Goal: Information Seeking & Learning: Learn about a topic

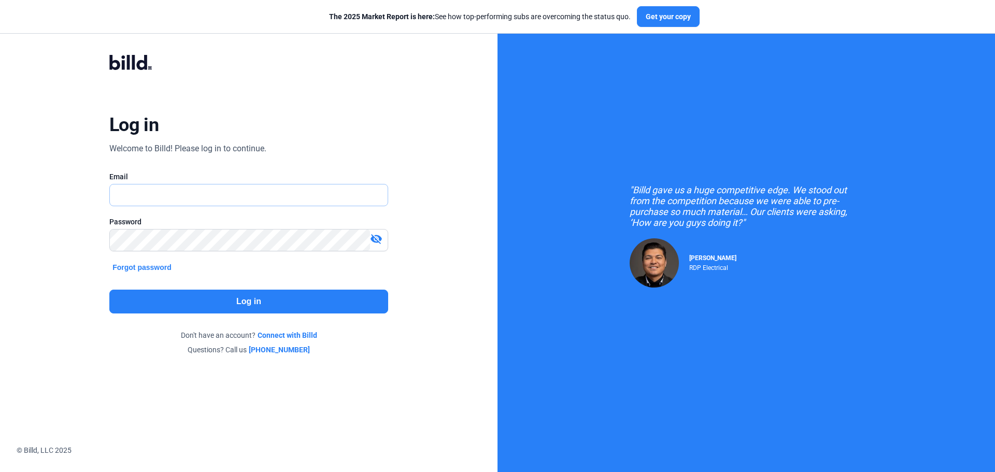
click at [209, 201] on input "text" at bounding box center [243, 194] width 266 height 21
type input "[EMAIL_ADDRESS][DOMAIN_NAME]"
click at [296, 306] on button "Log in" at bounding box center [248, 302] width 279 height 24
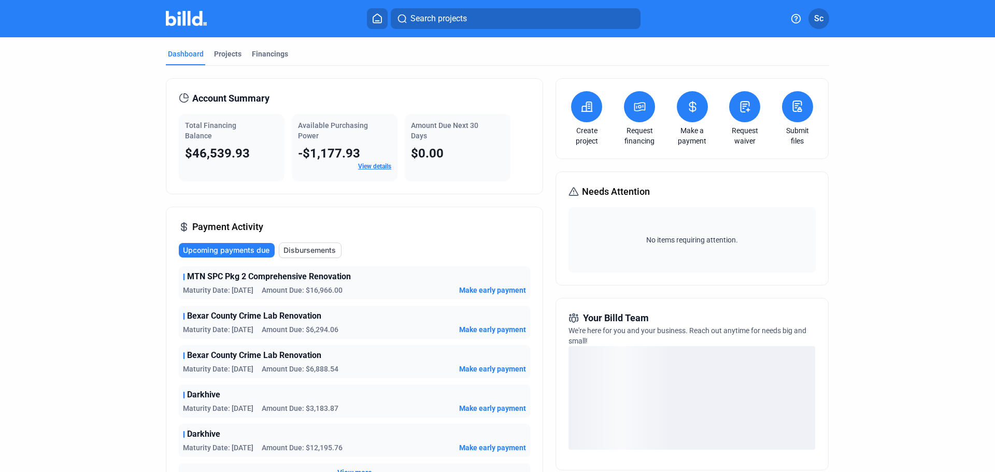
click at [227, 50] on div "Projects" at bounding box center [227, 54] width 27 height 10
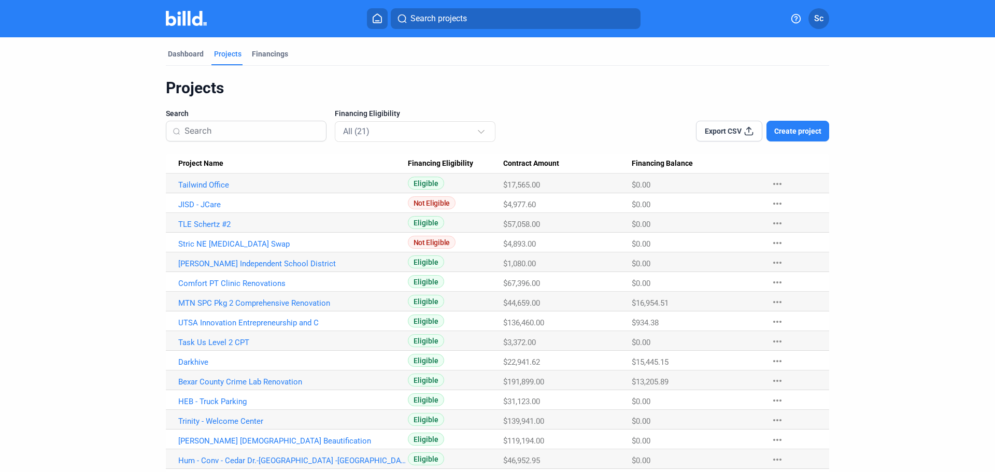
click at [212, 300] on link "MTN SPC Pkg 2 Comprehensive Renovation" at bounding box center [293, 302] width 230 height 9
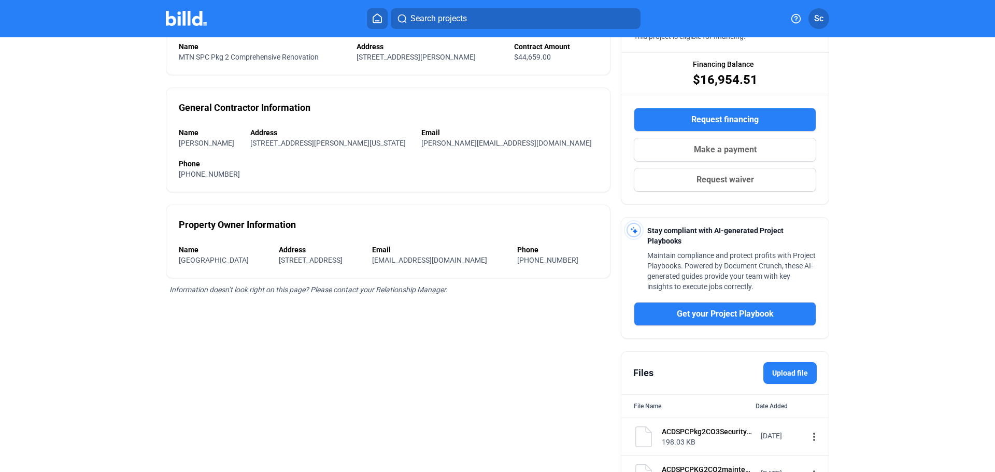
scroll to position [19, 0]
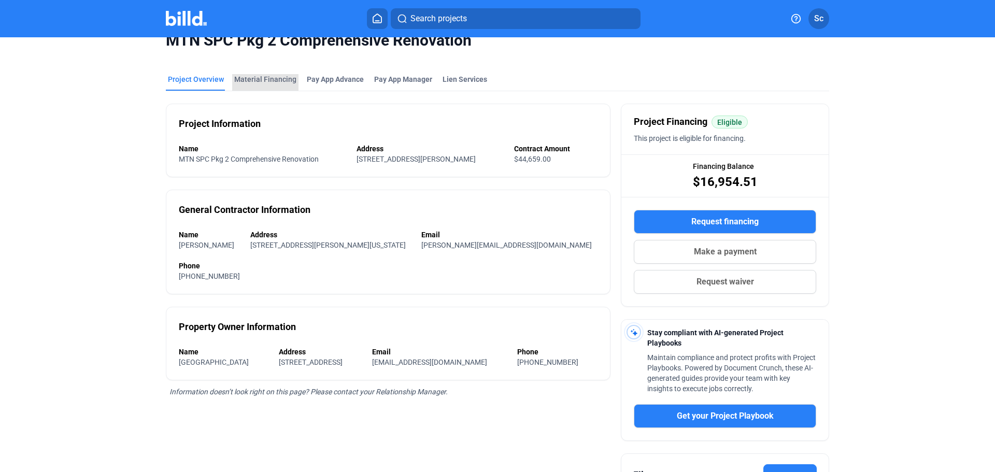
click at [274, 86] on div "Material Financing" at bounding box center [265, 82] width 66 height 17
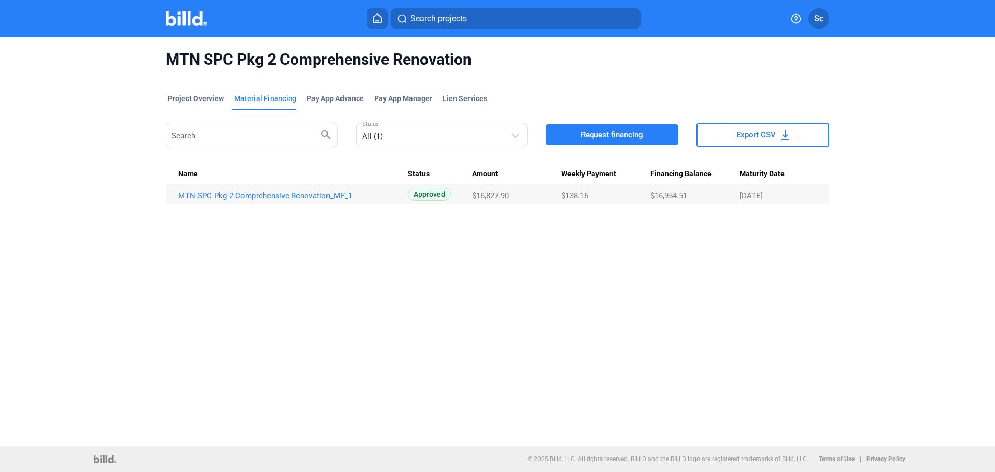
click at [235, 196] on link "MTN SPC Pkg 2 Comprehensive Renovation_MF_1" at bounding box center [293, 195] width 230 height 9
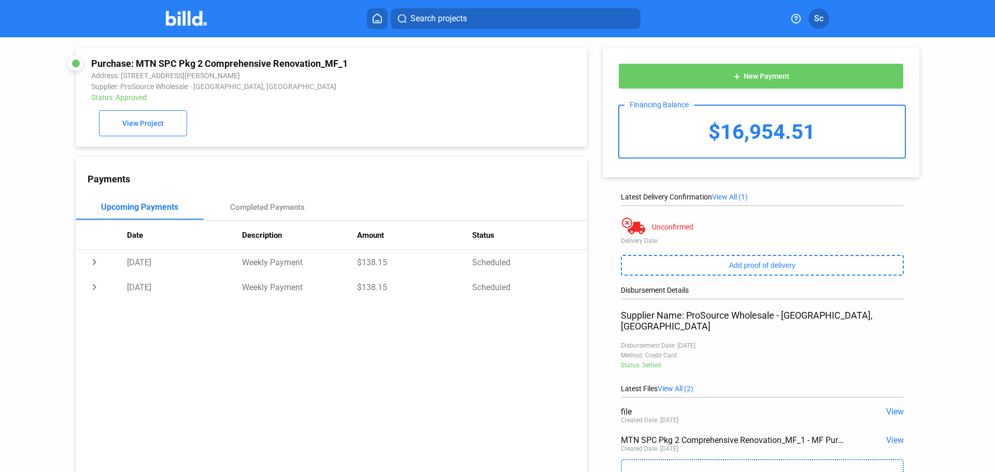
click at [888, 407] on span "View" at bounding box center [895, 412] width 18 height 10
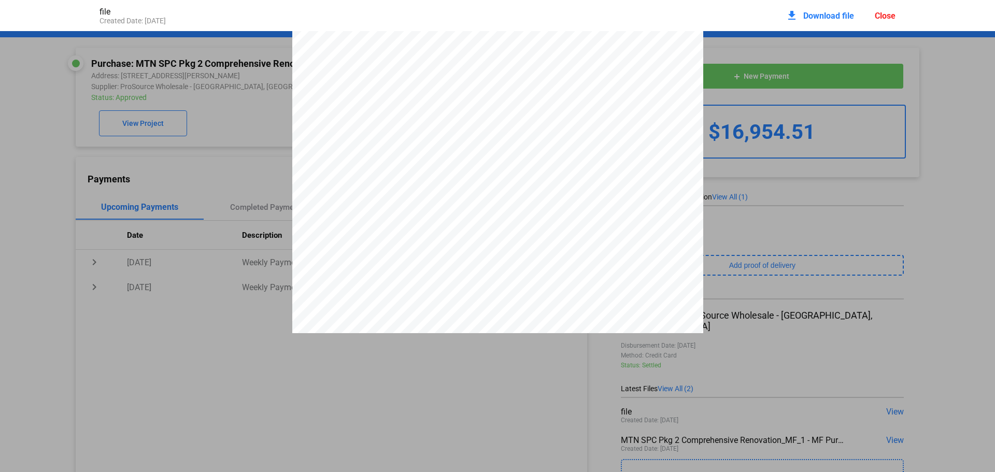
scroll to position [215, 0]
click at [879, 13] on div "Close" at bounding box center [885, 16] width 21 height 10
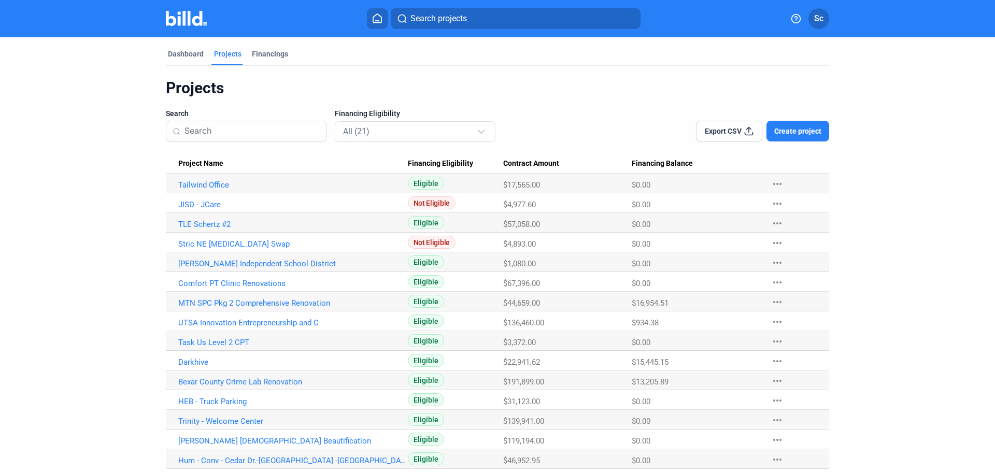
click at [226, 323] on link "UTSA Innovation Entrepreneurship and C" at bounding box center [293, 322] width 230 height 9
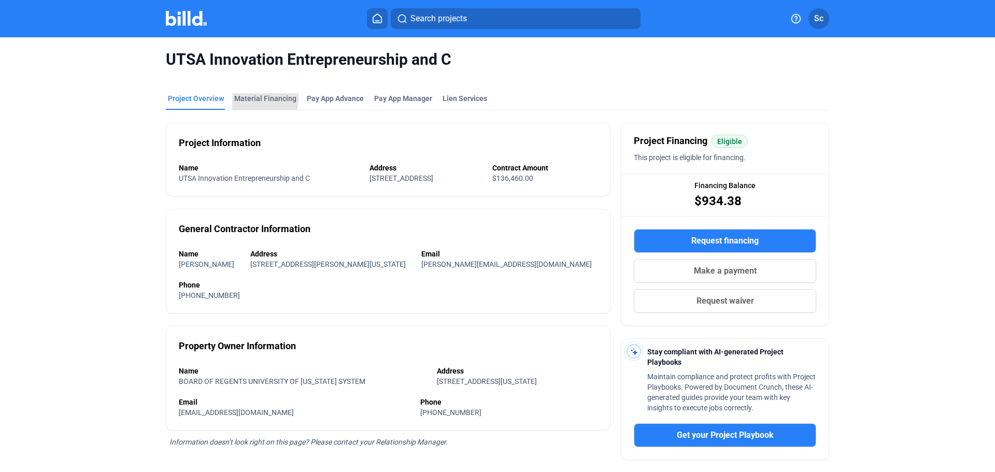
click at [250, 96] on div "Material Financing" at bounding box center [265, 98] width 62 height 10
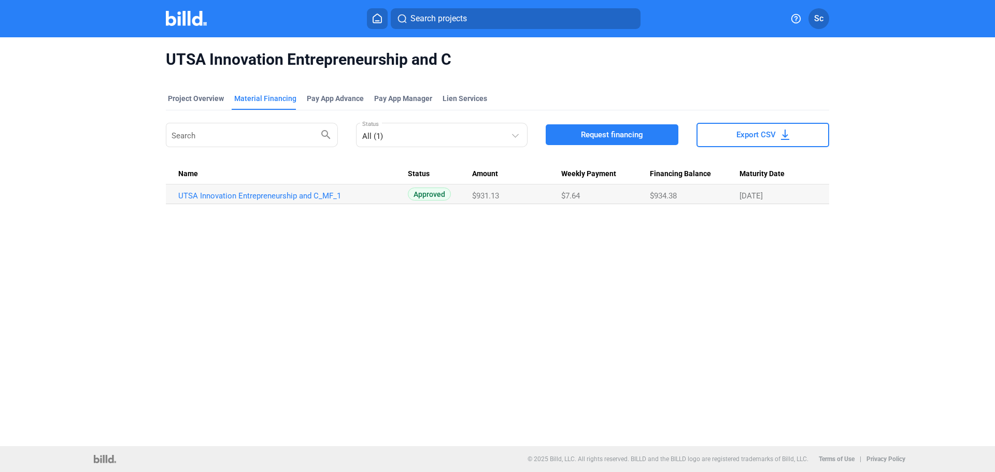
click at [303, 197] on link "UTSA Innovation Entrepreneurship and C_MF_1" at bounding box center [293, 195] width 230 height 9
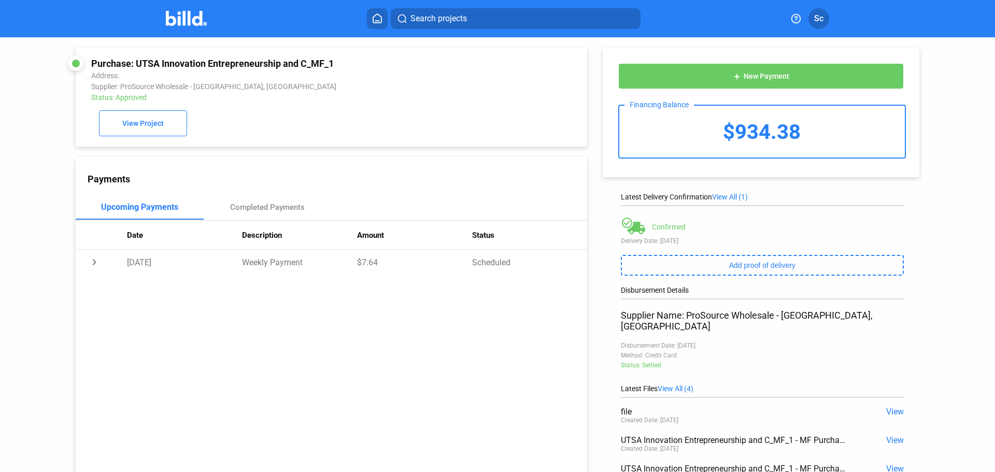
click at [890, 407] on span "View" at bounding box center [895, 412] width 18 height 10
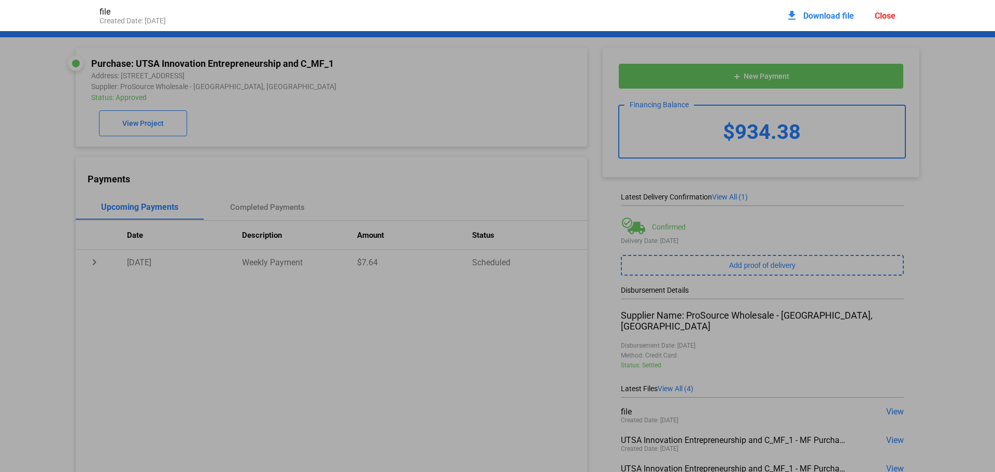
scroll to position [5, 0]
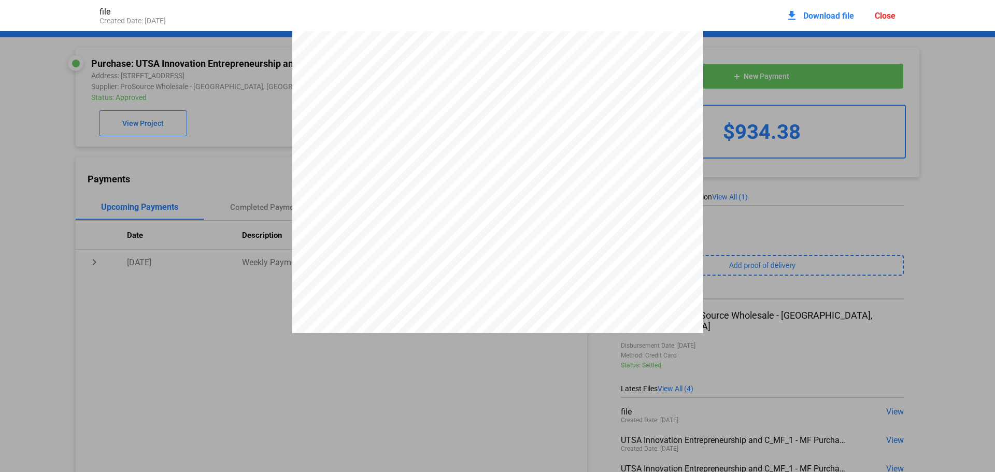
drag, startPoint x: 364, startPoint y: 258, endPoint x: 468, endPoint y: 256, distance: 104.2
click at [468, 256] on div "PS BEXAR COUNTY, INC [STREET_ADDRESS] 210-829-8290 Order Date: [DATE] Salespers…" at bounding box center [497, 316] width 411 height 581
